Goal: Task Accomplishment & Management: Manage account settings

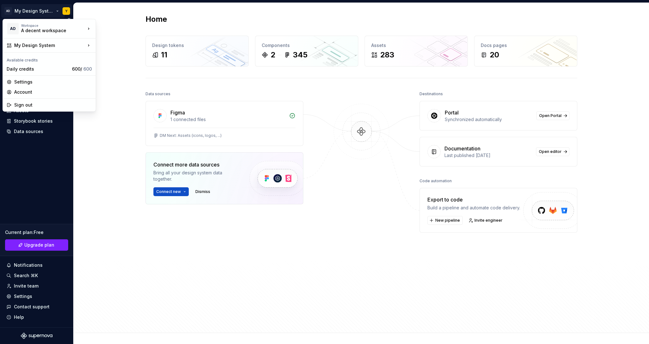
click at [31, 6] on html "AD My Design System Y Home Documentation Analytics Code automation Design syste…" at bounding box center [324, 172] width 649 height 344
click at [28, 285] on html "AD My Design System Y Home Documentation Analytics Code automation Design syste…" at bounding box center [324, 172] width 649 height 344
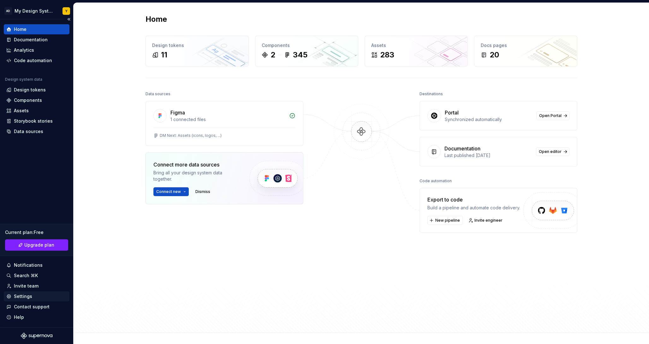
click at [28, 295] on div "Settings" at bounding box center [23, 297] width 18 height 6
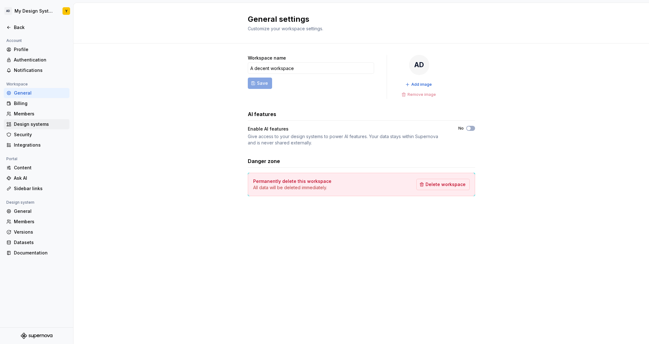
click at [29, 123] on div "Design systems" at bounding box center [40, 124] width 53 height 6
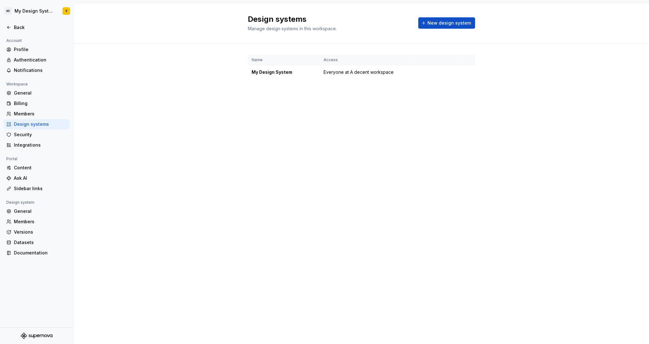
click at [452, 29] on div "Design systems Manage design systems in this workspace. New design system" at bounding box center [361, 23] width 227 height 18
click at [446, 25] on span "New design system" at bounding box center [449, 23] width 44 height 6
click at [433, 21] on span "New design system" at bounding box center [449, 23] width 44 height 6
click at [29, 106] on div "Billing" at bounding box center [40, 103] width 53 height 6
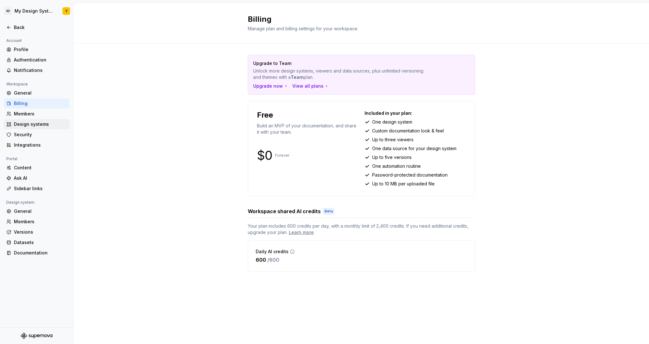
click at [28, 123] on div "Design systems" at bounding box center [40, 124] width 53 height 6
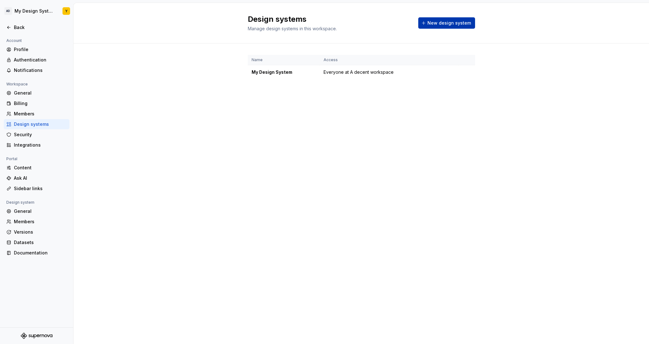
click at [456, 26] on span "New design system" at bounding box center [449, 23] width 44 height 6
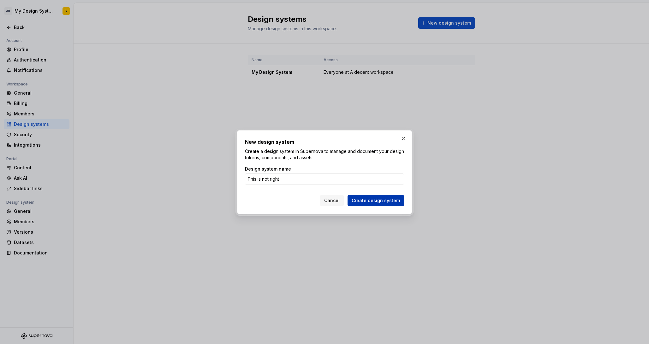
type input "This is not right"
click at [371, 203] on span "Create design system" at bounding box center [376, 201] width 48 height 6
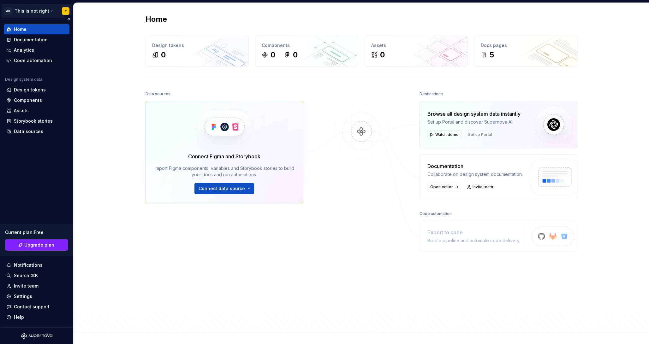
click at [28, 12] on html "AD This is not right Y Home Documentation Analytics Code automation Design syst…" at bounding box center [324, 172] width 649 height 344
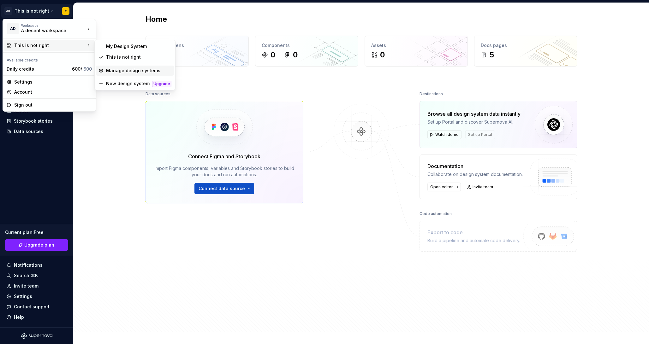
click at [128, 73] on div "Manage design systems" at bounding box center [138, 71] width 65 height 6
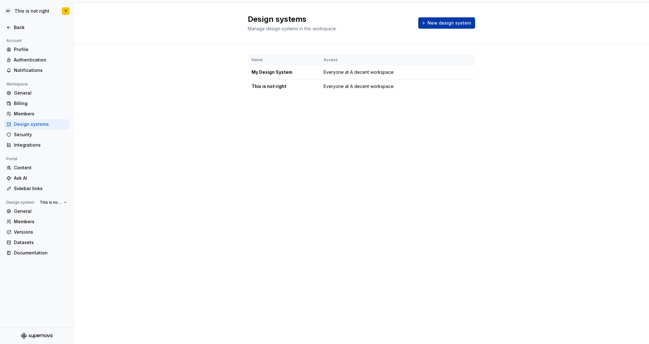
click at [440, 22] on span "New design system" at bounding box center [449, 23] width 44 height 6
click at [468, 87] on html "AD This is not right Y Back Account Profile Authentication Notifications Worksp…" at bounding box center [324, 172] width 649 height 344
click at [486, 110] on div "Design system settings" at bounding box center [504, 109] width 60 height 6
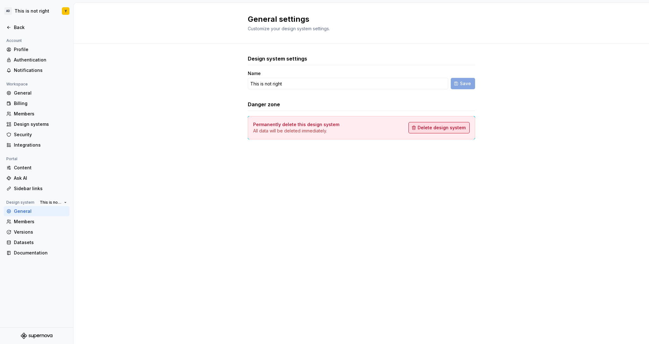
click at [444, 128] on span "Delete design system" at bounding box center [442, 128] width 48 height 6
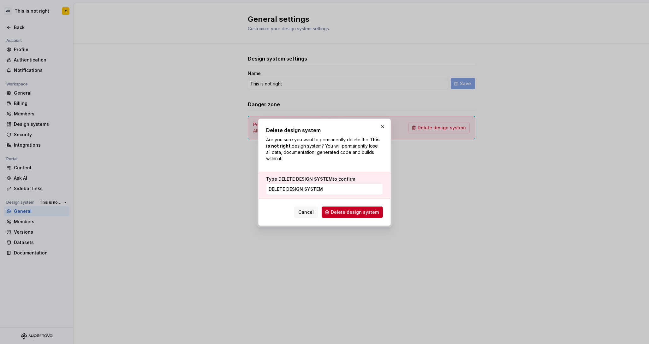
type input "delete design system"
click at [370, 206] on div "Cancel Delete design system" at bounding box center [324, 211] width 117 height 14
click at [370, 212] on span "Delete design system" at bounding box center [355, 212] width 48 height 6
